Goal: Information Seeking & Learning: Compare options

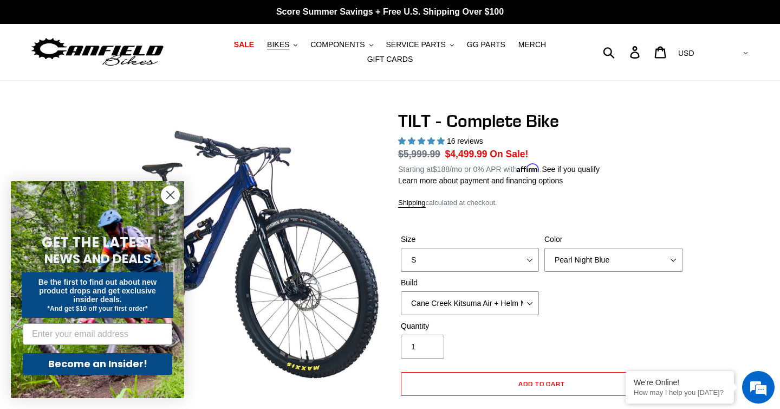
select select "highest-rating"
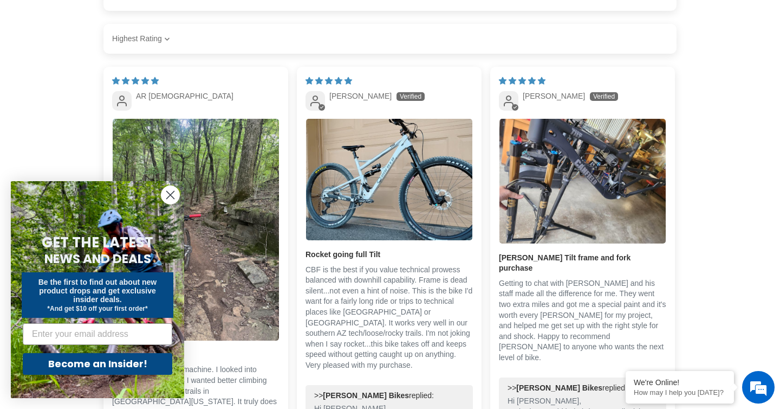
scroll to position [2116, 0]
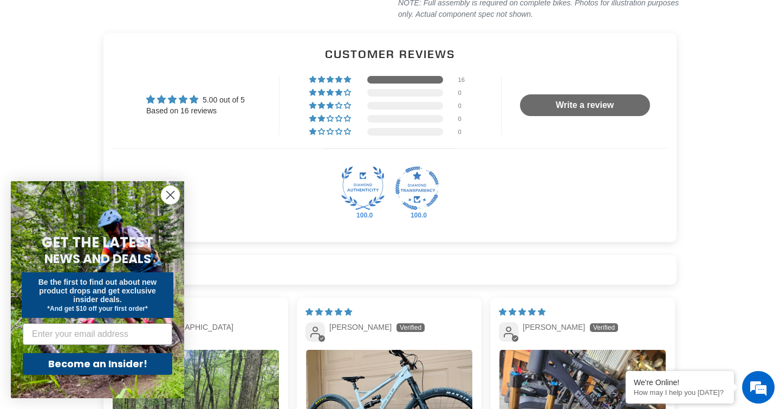
click at [173, 196] on circle "Close dialog" at bounding box center [170, 195] width 18 height 18
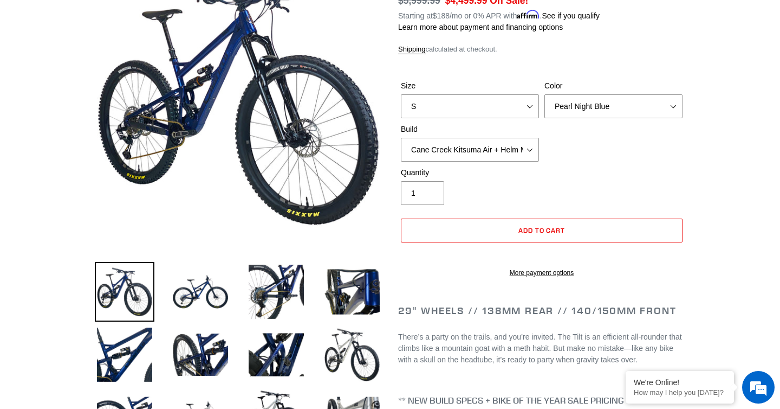
scroll to position [0, 0]
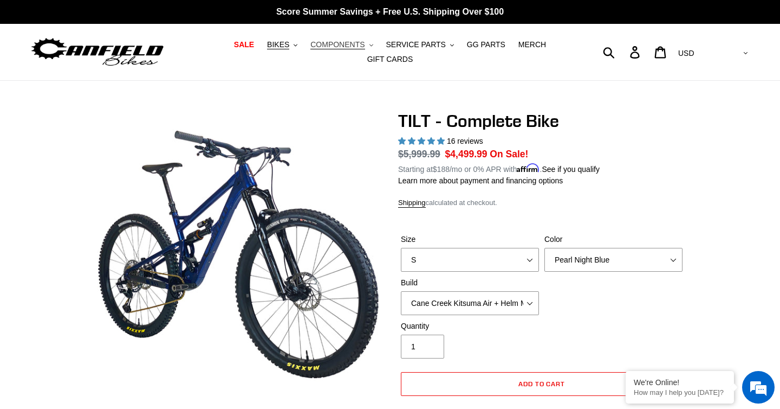
click at [339, 45] on span "COMPONENTS" at bounding box center [337, 44] width 54 height 9
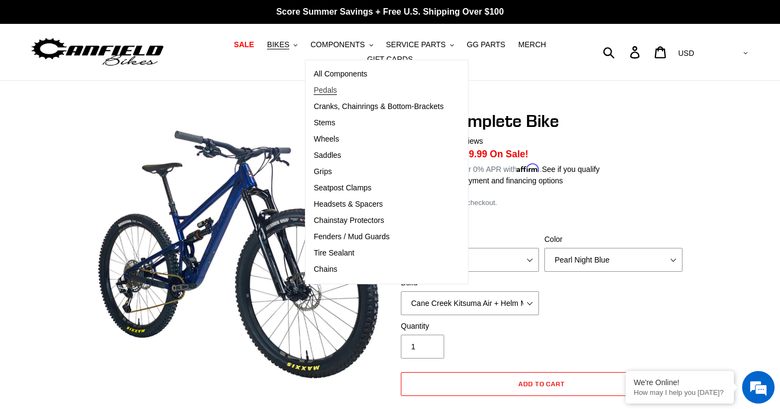
click at [342, 94] on link "Pedals" at bounding box center [379, 90] width 146 height 16
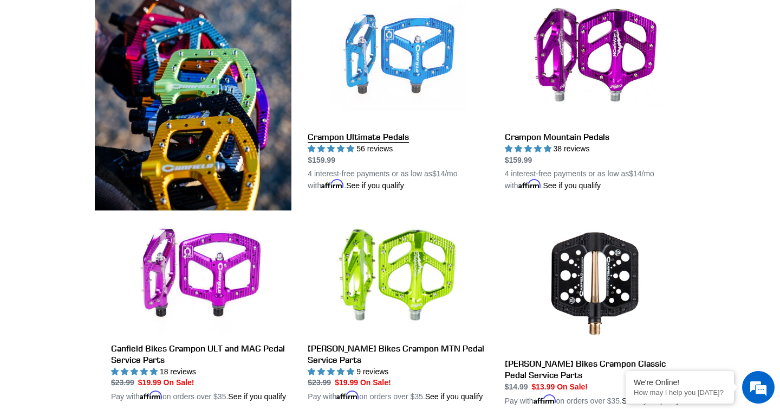
scroll to position [334, 0]
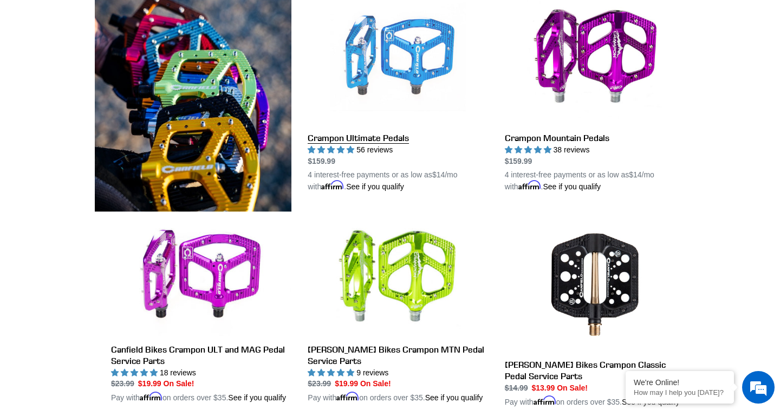
click at [418, 74] on link "Crampon Ultimate Pedals" at bounding box center [398, 90] width 180 height 203
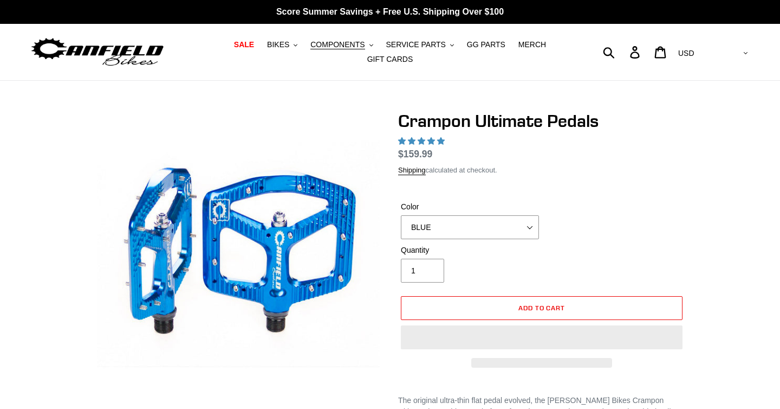
select select "highest-rating"
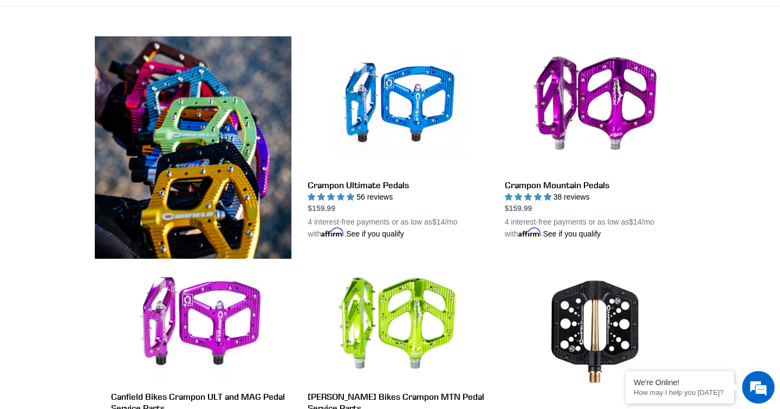
scroll to position [284, 0]
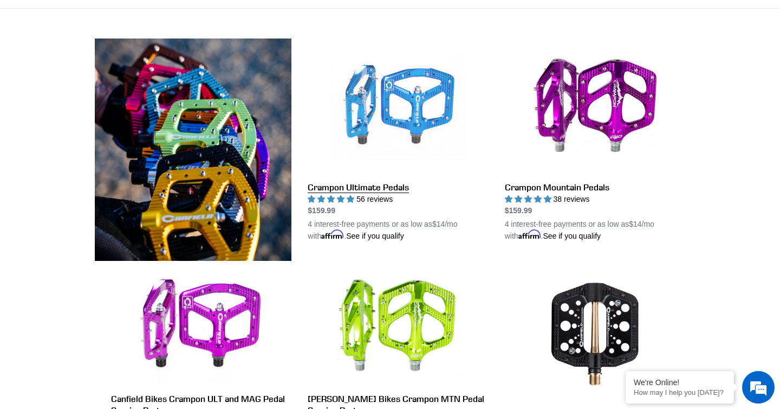
click at [391, 111] on link "Crampon Ultimate Pedals" at bounding box center [398, 139] width 180 height 203
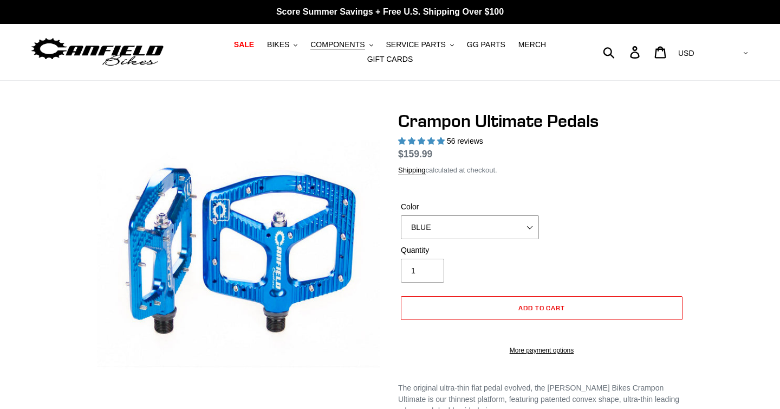
select select "highest-rating"
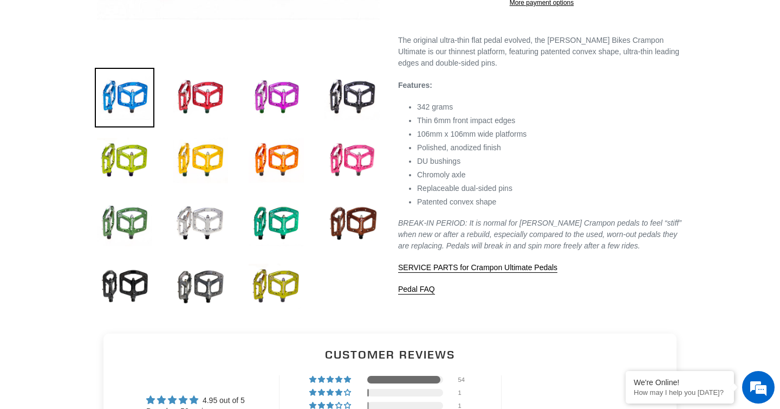
scroll to position [349, 0]
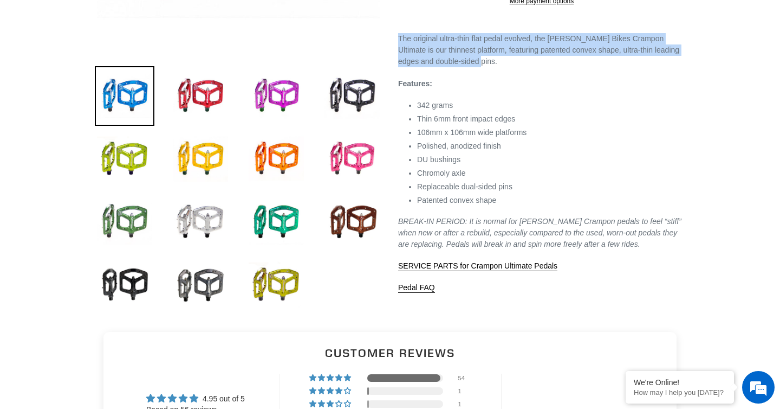
drag, startPoint x: 482, startPoint y: 88, endPoint x: 398, endPoint y: 68, distance: 86.5
click at [398, 68] on div "Crampon Ultimate Pedals 56 reviews Regular price $159.99 Sale price $159.99 On …" at bounding box center [533, 28] width 303 height 532
copy p "The original ultra-thin flat pedal evolved, the Canfield Bikes Crampon Ultimate…"
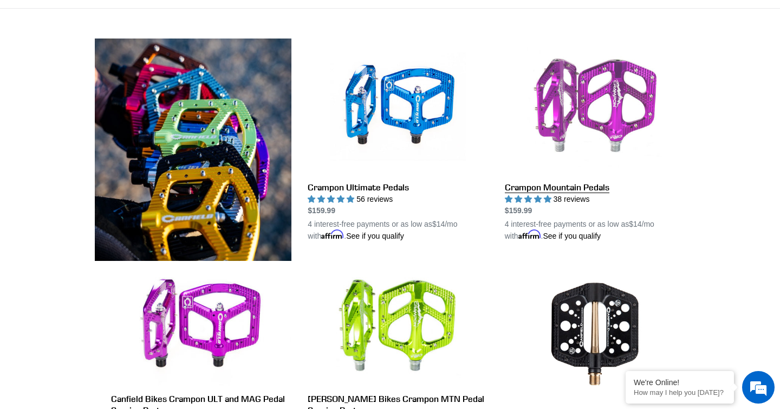
click at [569, 141] on link "Crampon Mountain Pedals" at bounding box center [595, 139] width 180 height 203
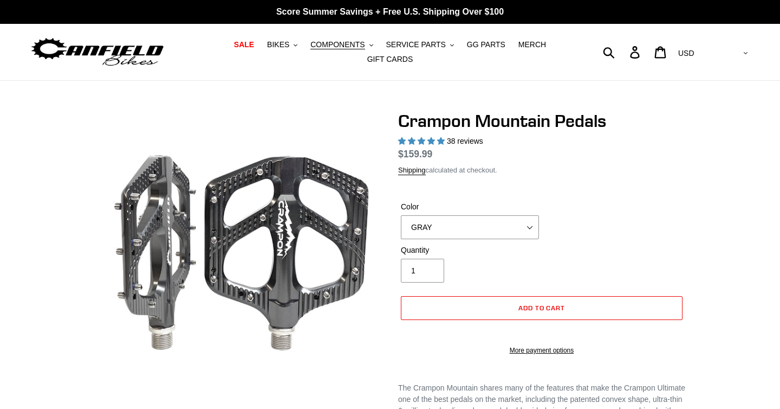
select select "highest-rating"
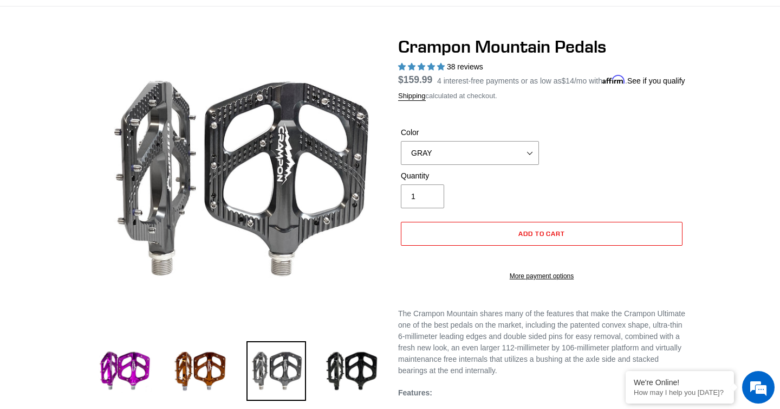
scroll to position [79, 0]
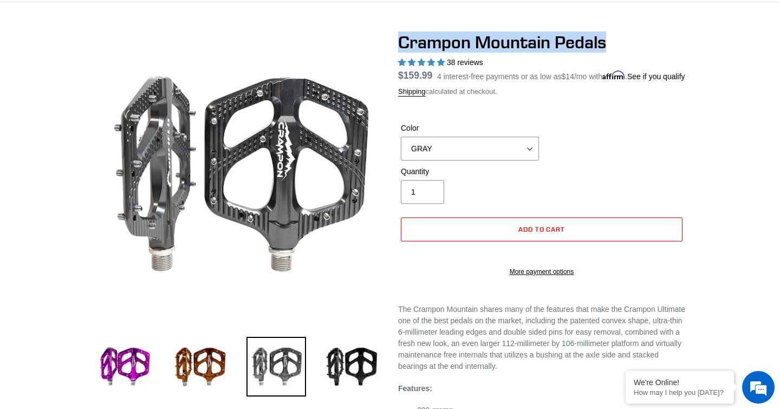
drag, startPoint x: 606, startPoint y: 43, endPoint x: 391, endPoint y: 53, distance: 215.3
click at [391, 53] on div "Crampon Mountain Pedals 38 reviews Regular price $159.99 Sale price $159.99 On …" at bounding box center [533, 315] width 303 height 566
copy h1 "Crampon Mountain Pedals"
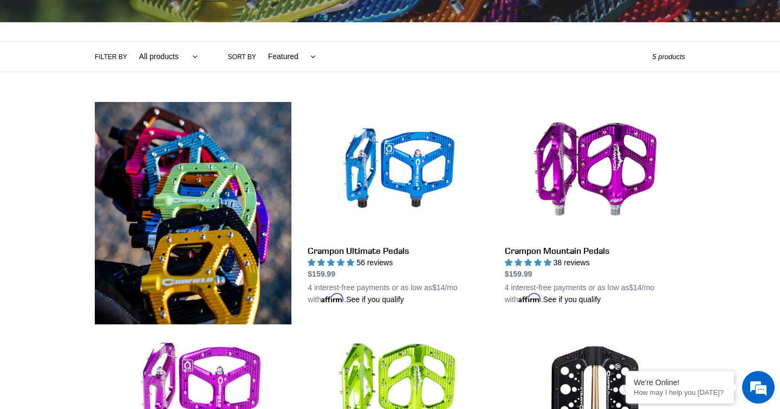
scroll to position [226, 0]
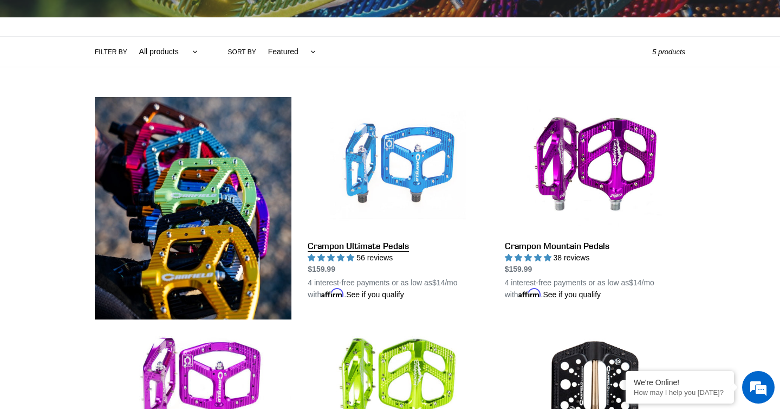
click at [367, 193] on link "Crampon Ultimate Pedals" at bounding box center [398, 198] width 180 height 203
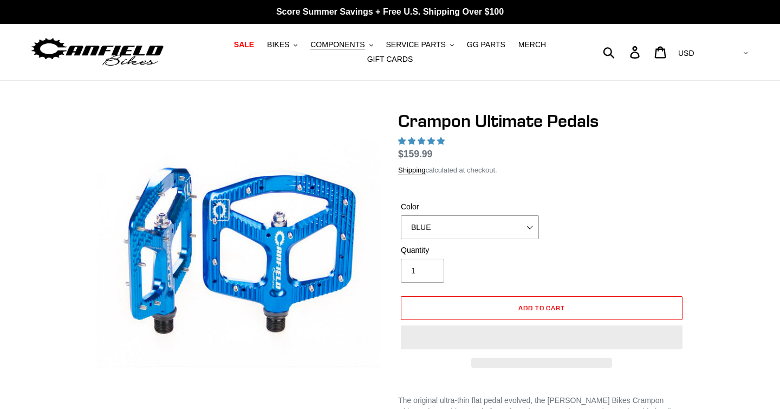
select select "highest-rating"
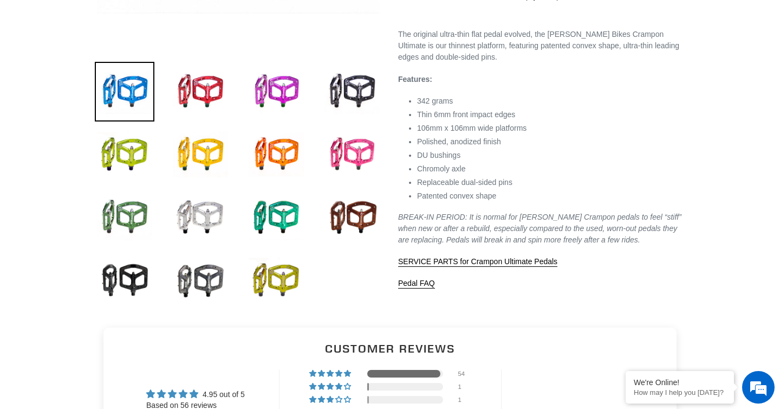
scroll to position [358, 0]
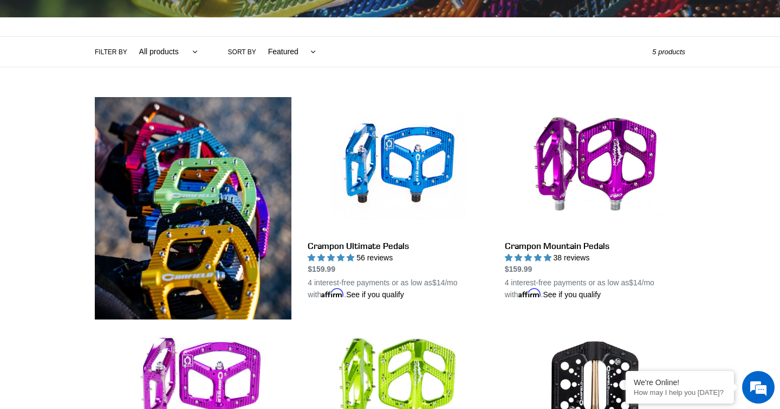
scroll to position [219, 0]
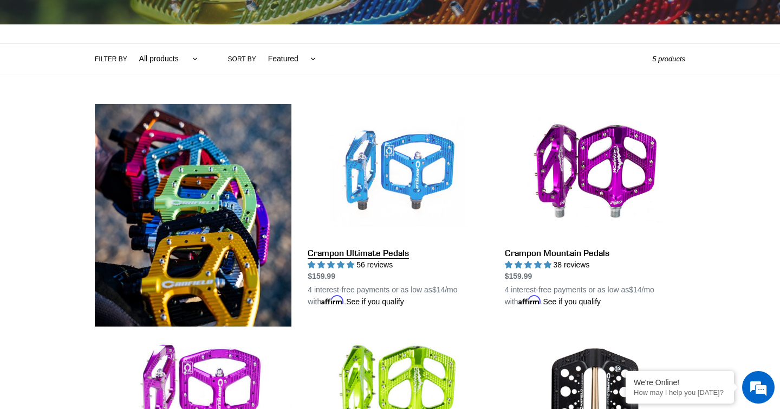
click at [358, 184] on link "Crampon Ultimate Pedals" at bounding box center [398, 205] width 180 height 203
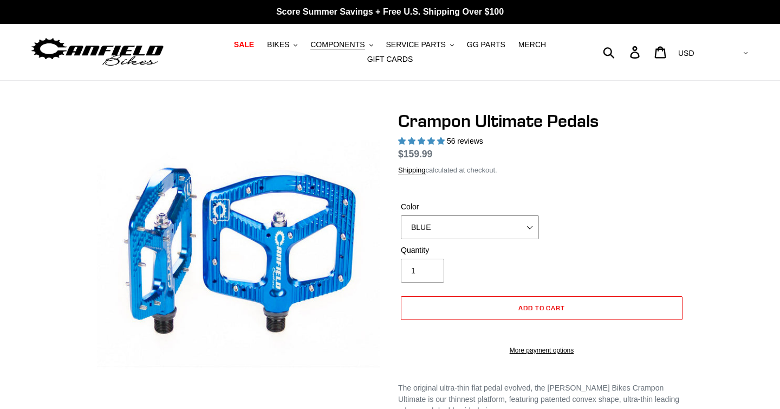
select select "highest-rating"
